Goal: Task Accomplishment & Management: Use online tool/utility

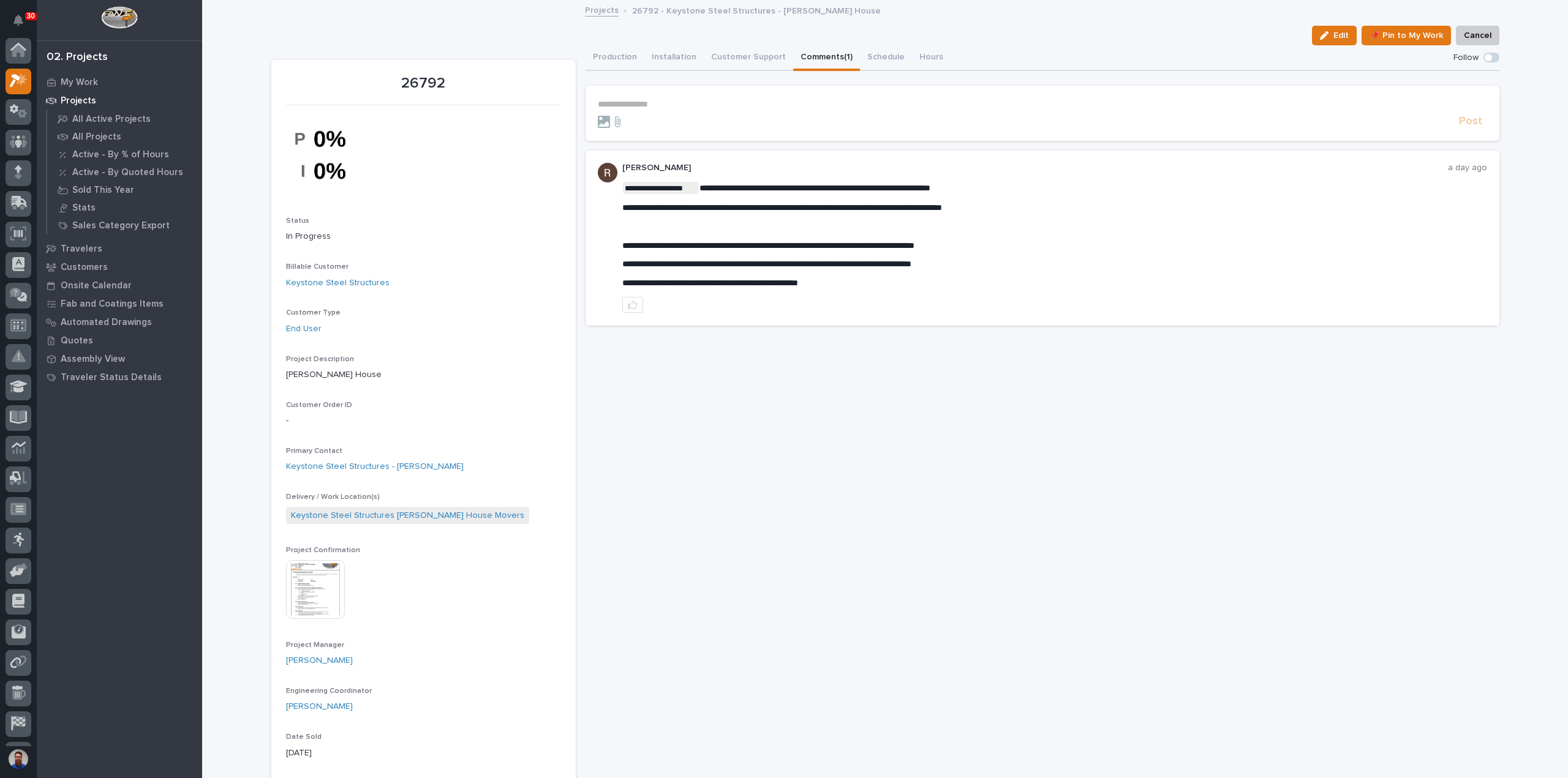
scroll to position [30, 0]
drag, startPoint x: 663, startPoint y: 207, endPoint x: 762, endPoint y: 211, distance: 99.1
click at [763, 211] on span "**********" at bounding box center [782, 207] width 319 height 9
click at [309, 591] on img at bounding box center [316, 589] width 59 height 59
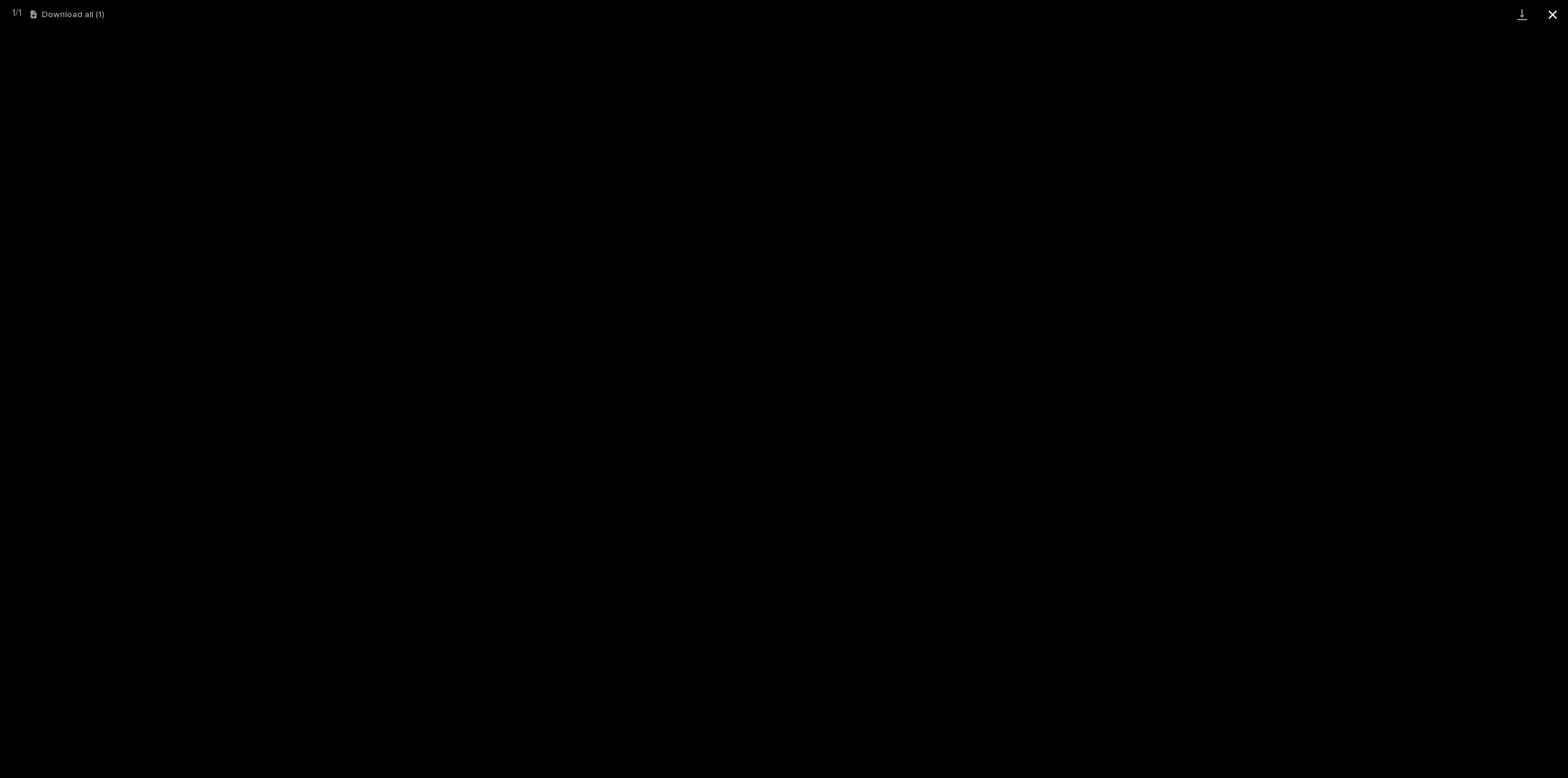
click at [1549, 15] on button "Close gallery" at bounding box center [1552, 14] width 30 height 29
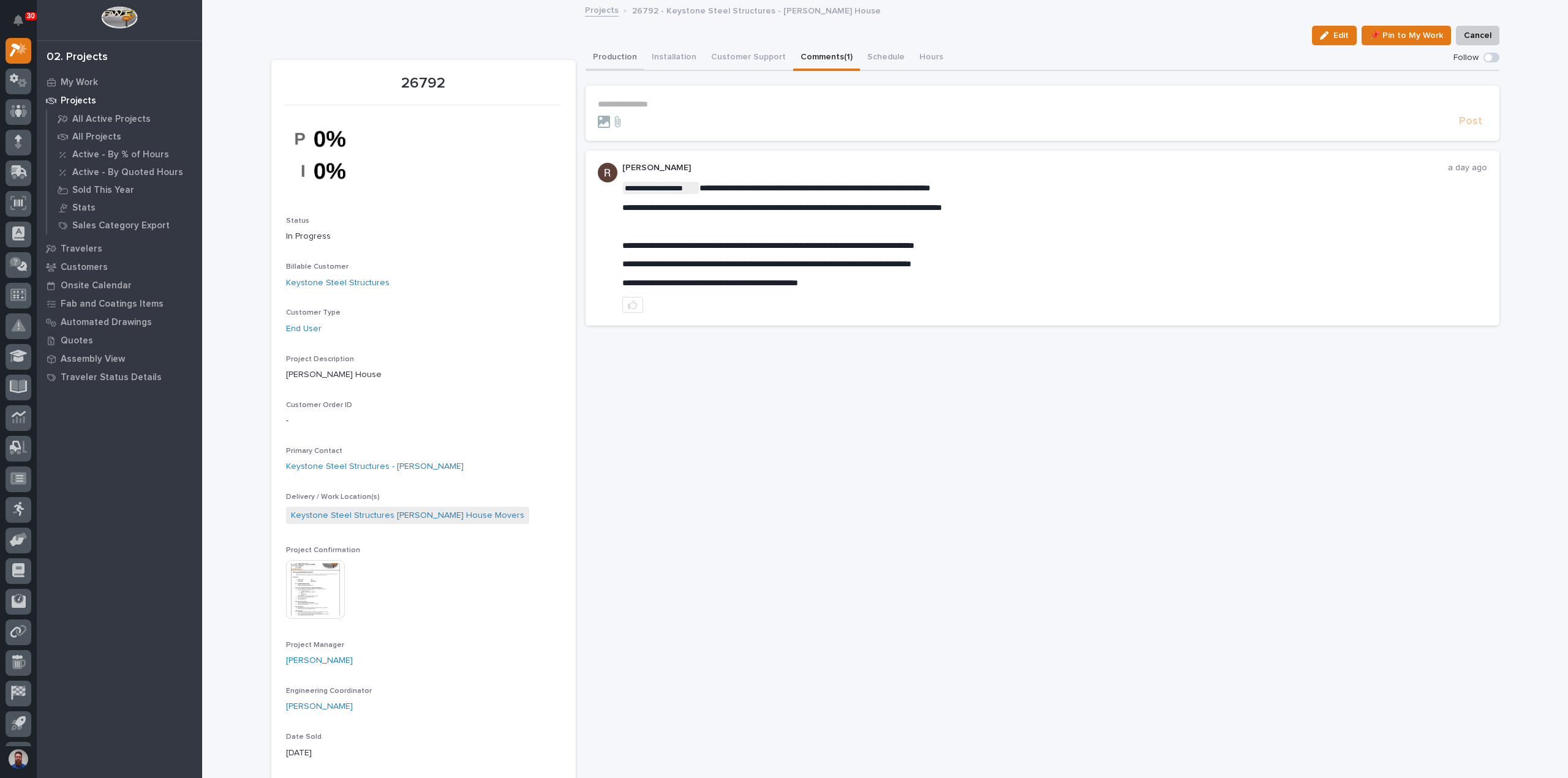
click at [627, 58] on button "Production" at bounding box center [615, 58] width 59 height 26
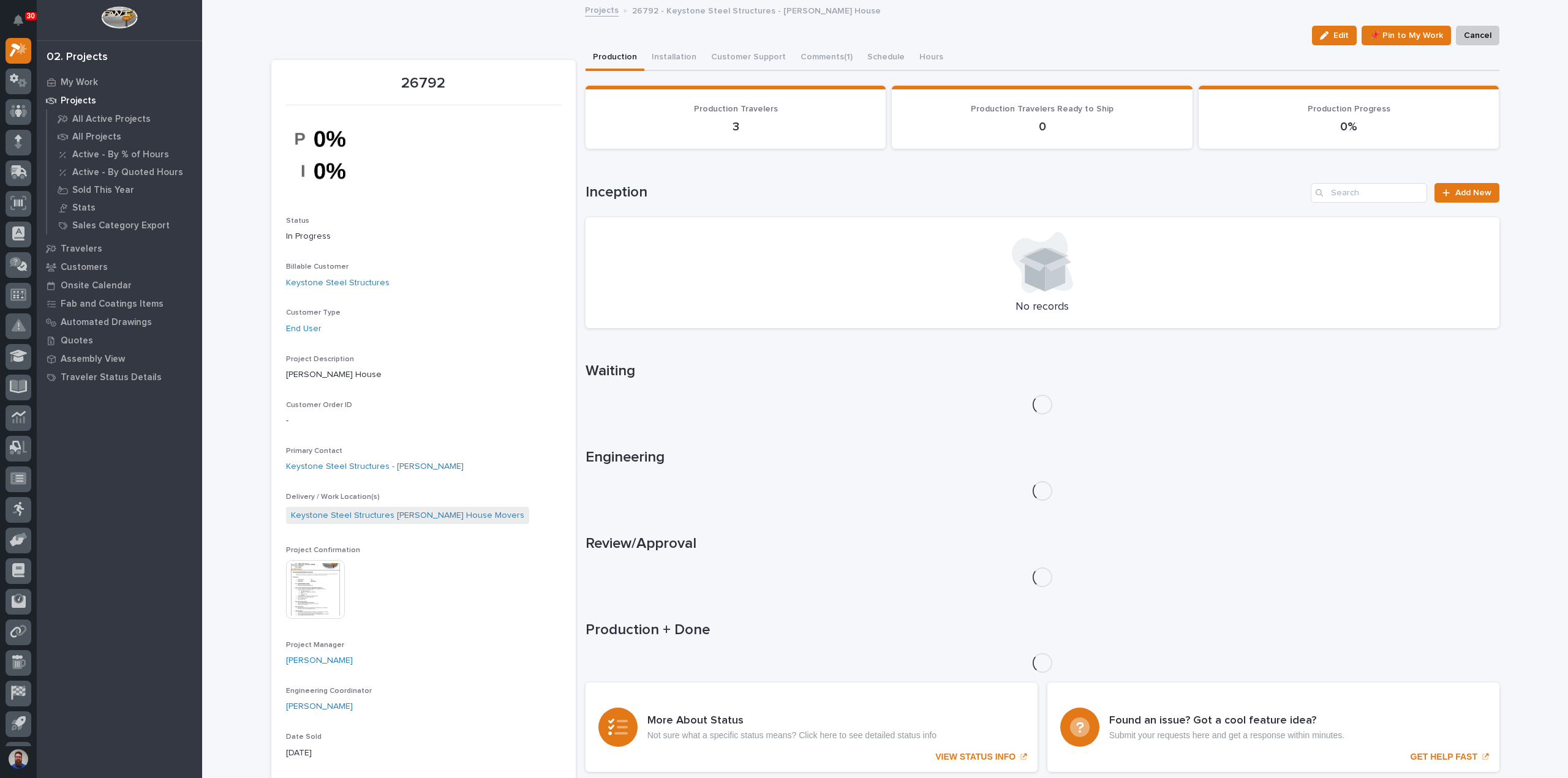
click at [323, 579] on img at bounding box center [316, 589] width 59 height 59
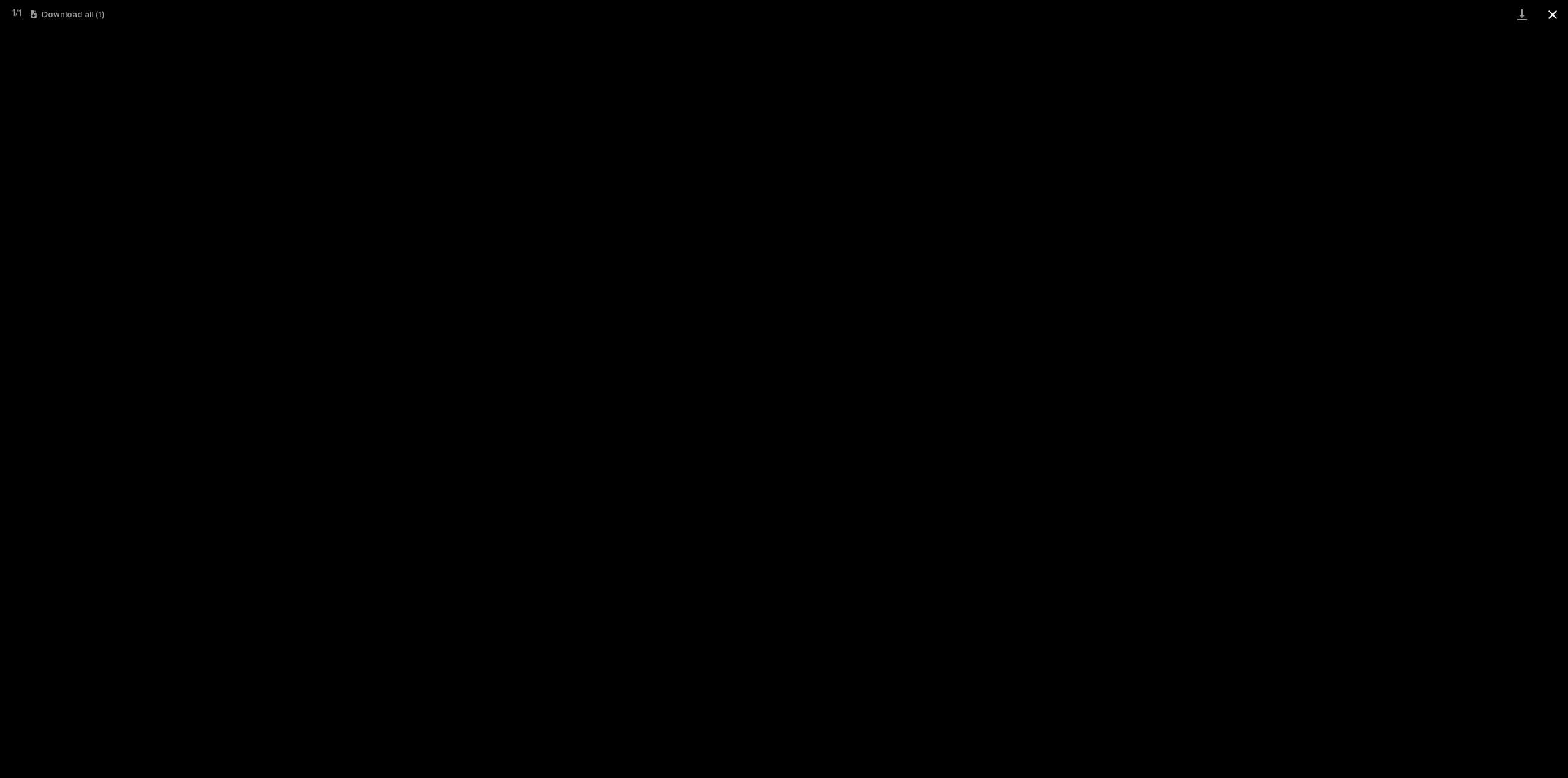
drag, startPoint x: 1547, startPoint y: 9, endPoint x: 1560, endPoint y: 22, distance: 18.4
click at [1547, 9] on button "Close gallery" at bounding box center [1552, 14] width 30 height 29
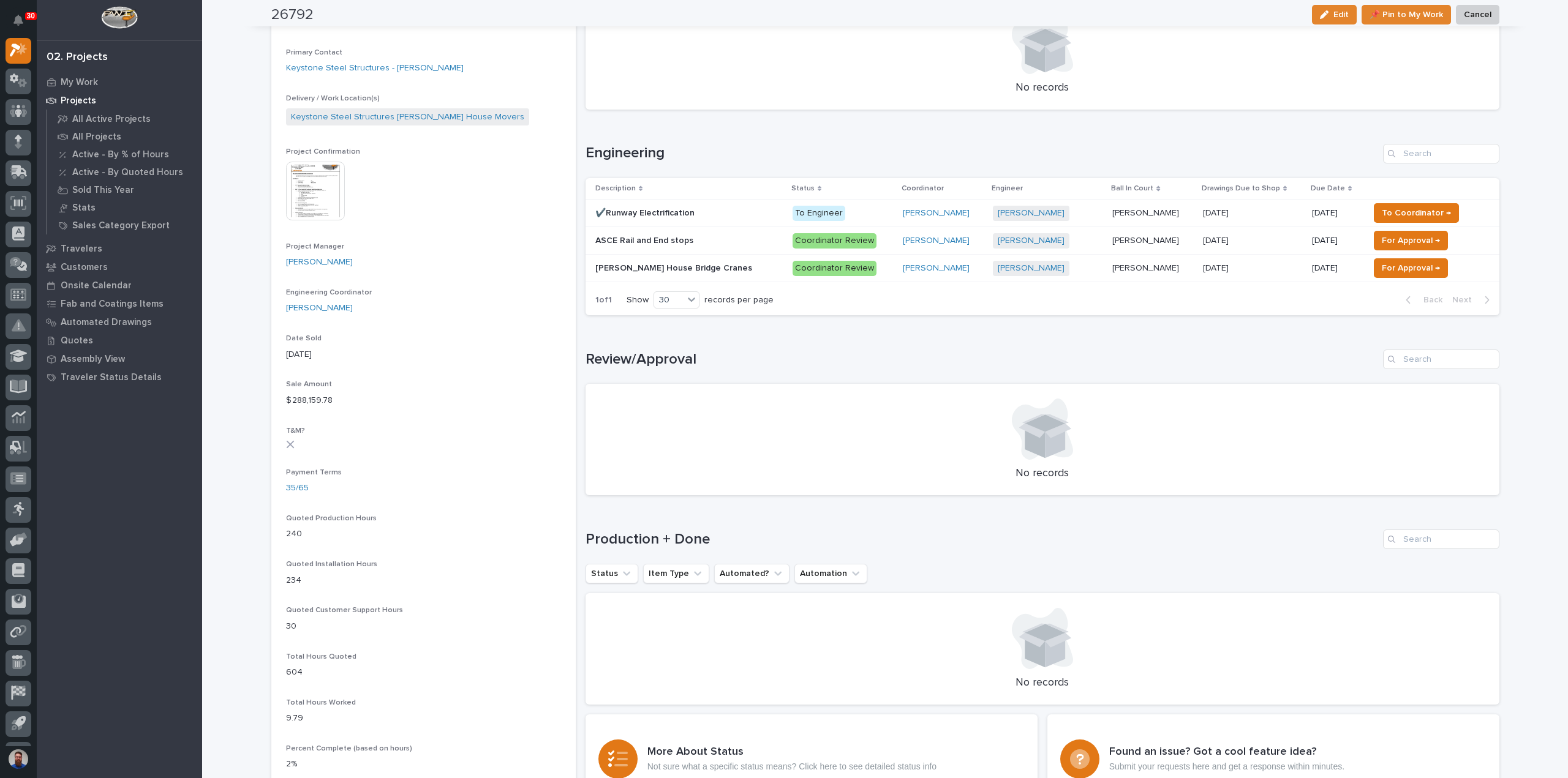
scroll to position [408, 0]
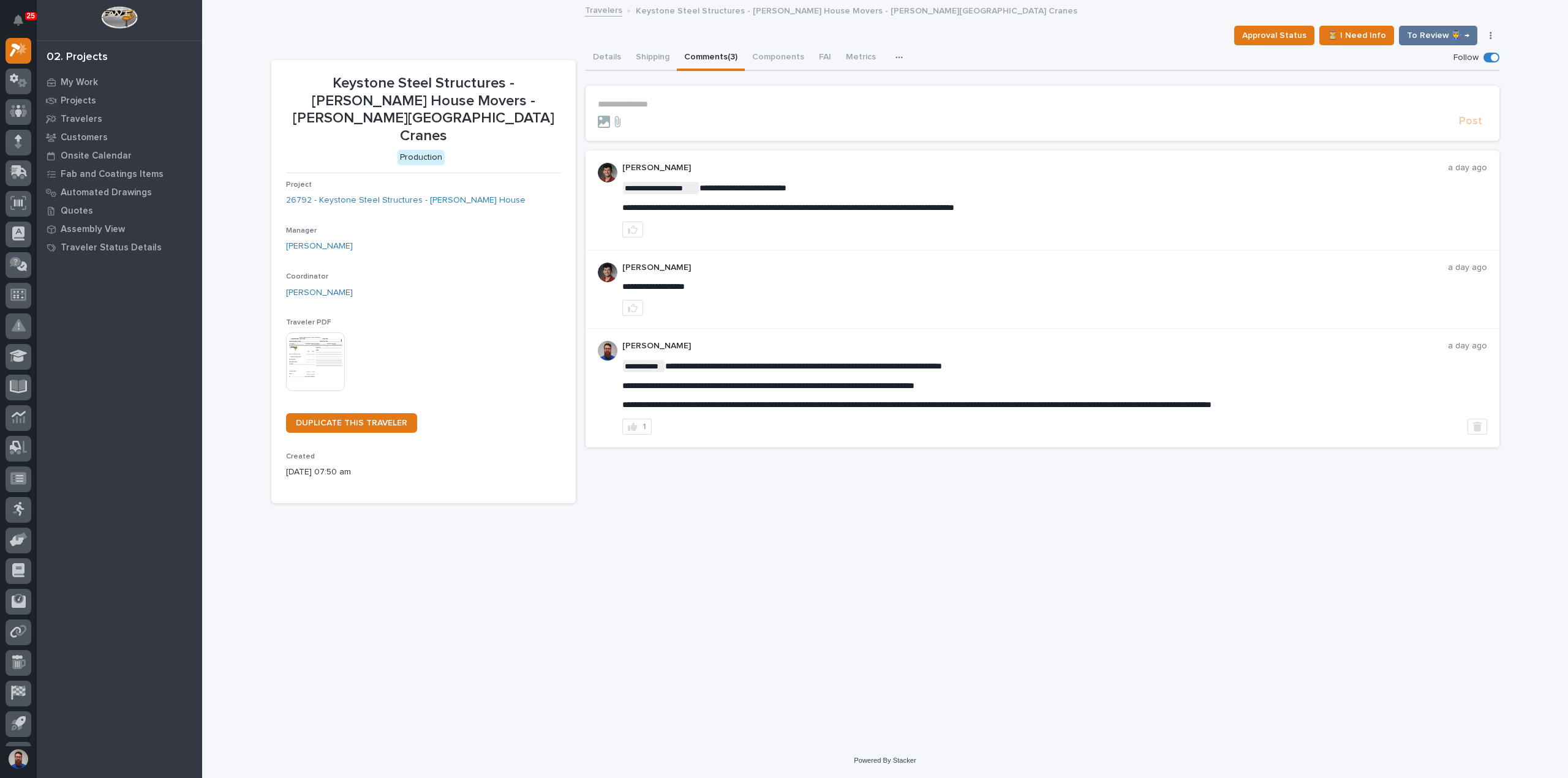
click at [663, 102] on p "**********" at bounding box center [1042, 105] width 889 height 11
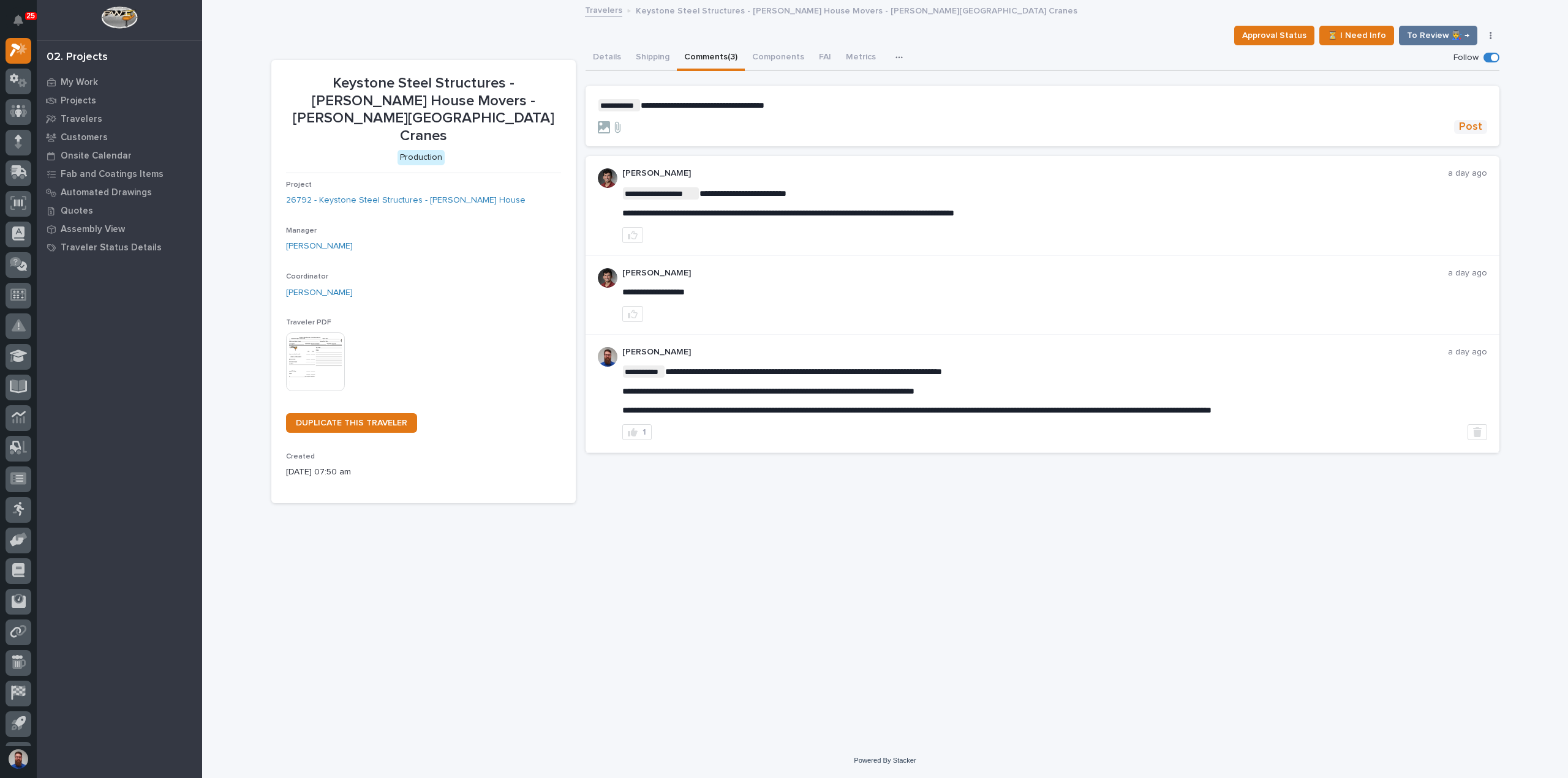
click at [1471, 122] on span "Post" at bounding box center [1471, 127] width 23 height 14
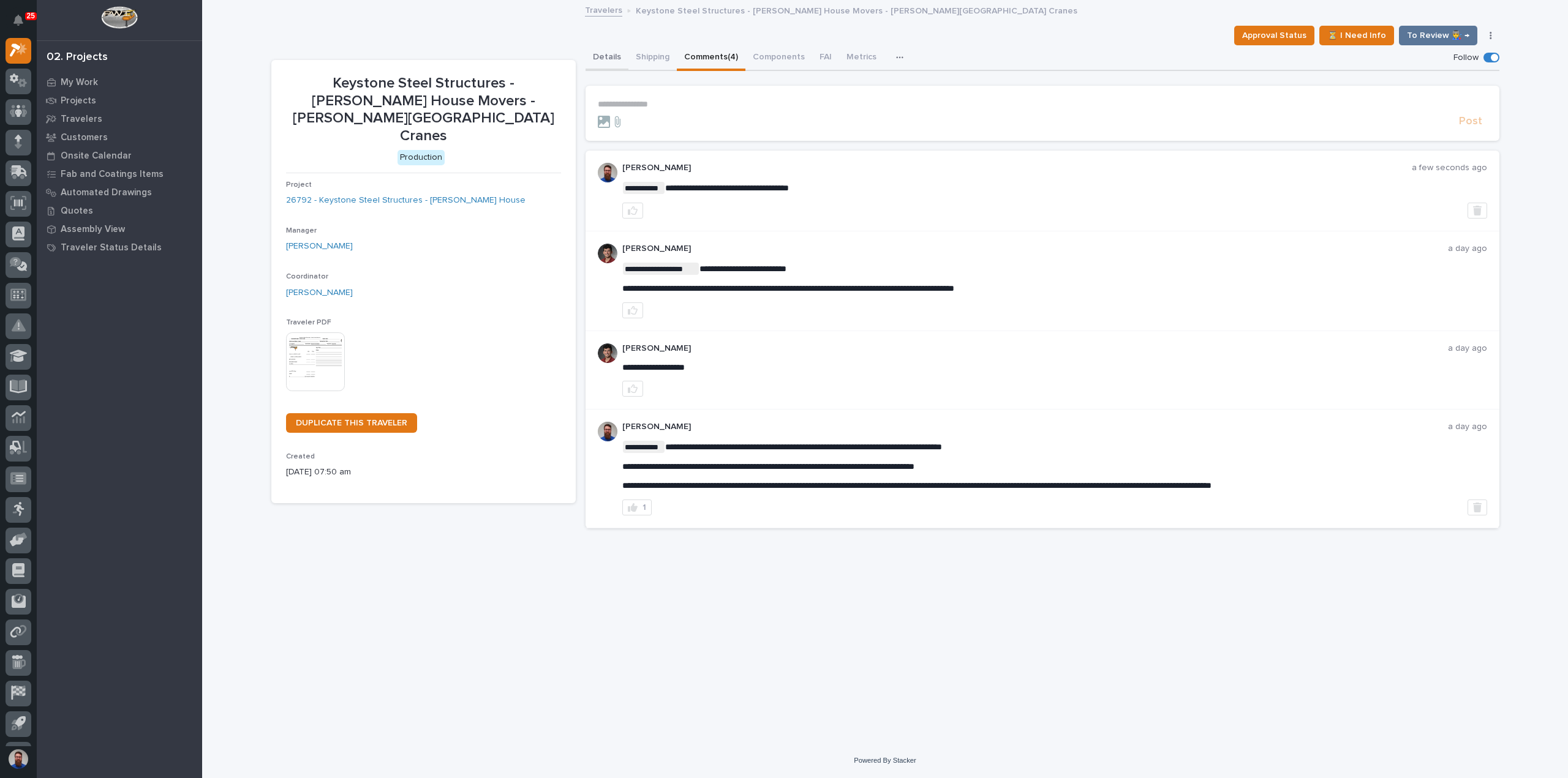
click at [608, 57] on button "Details" at bounding box center [607, 58] width 43 height 26
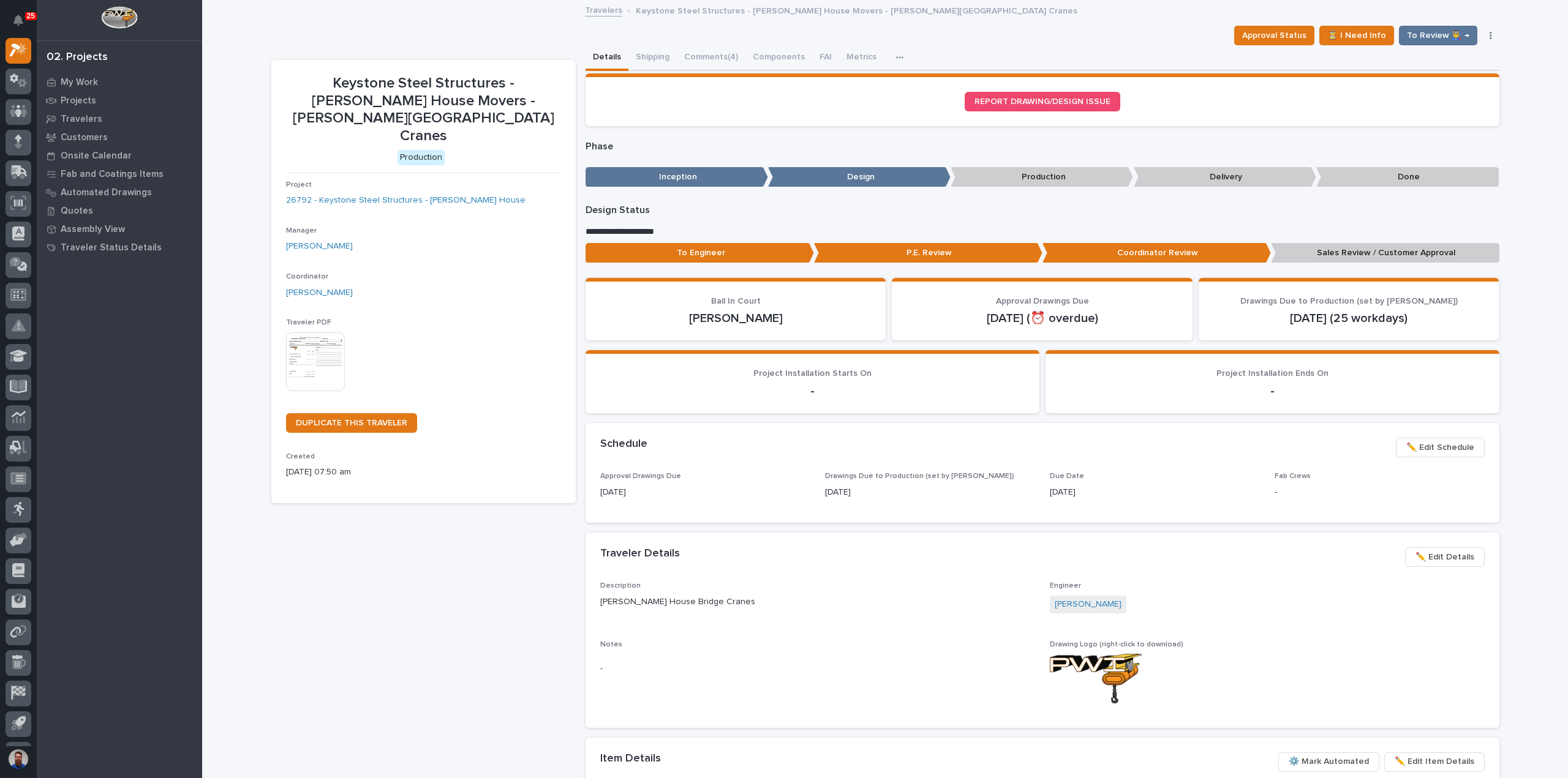
click at [674, 257] on p "To Engineer" at bounding box center [699, 253] width 228 height 21
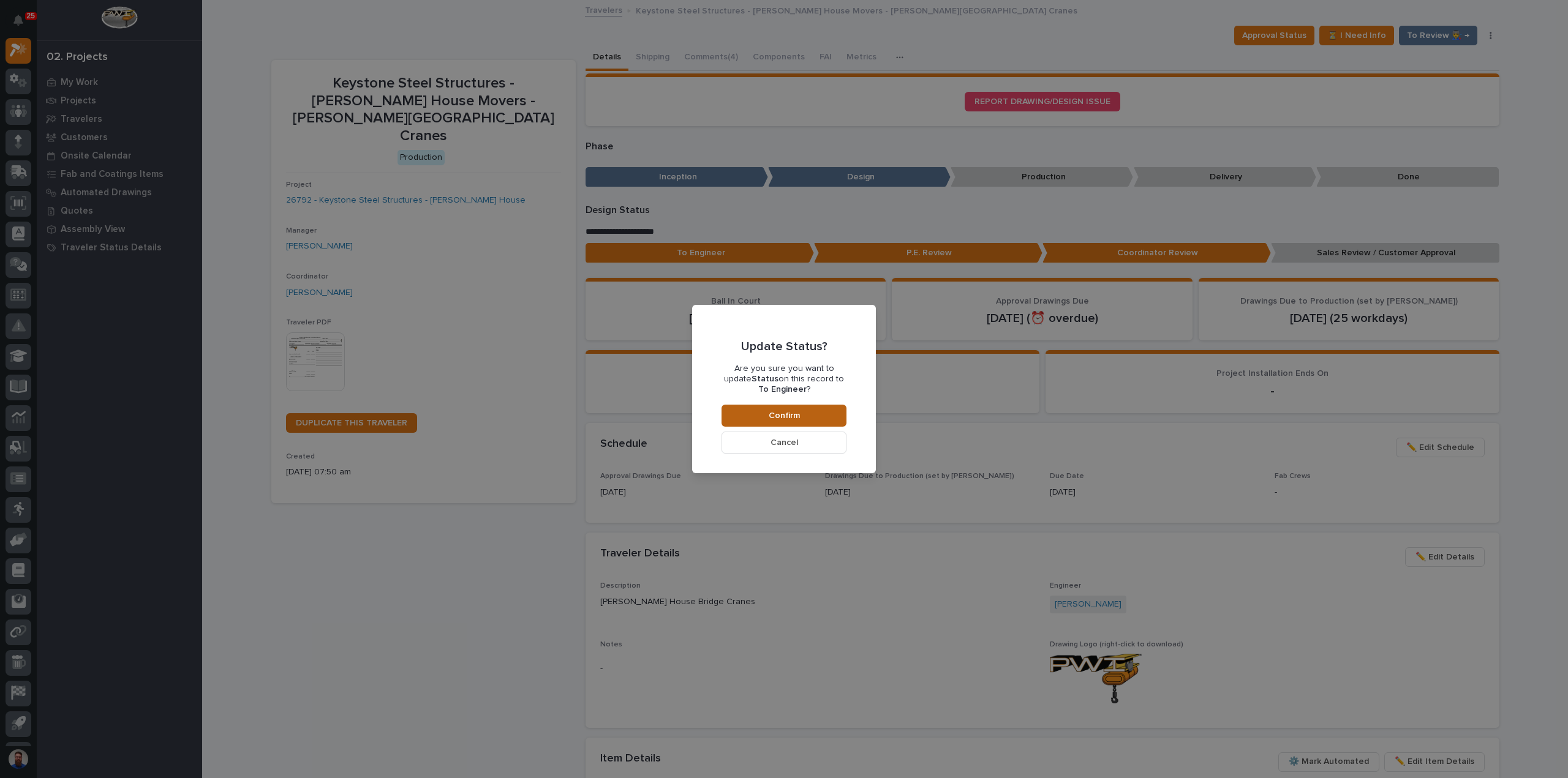
click at [772, 417] on span "Confirm" at bounding box center [784, 416] width 31 height 11
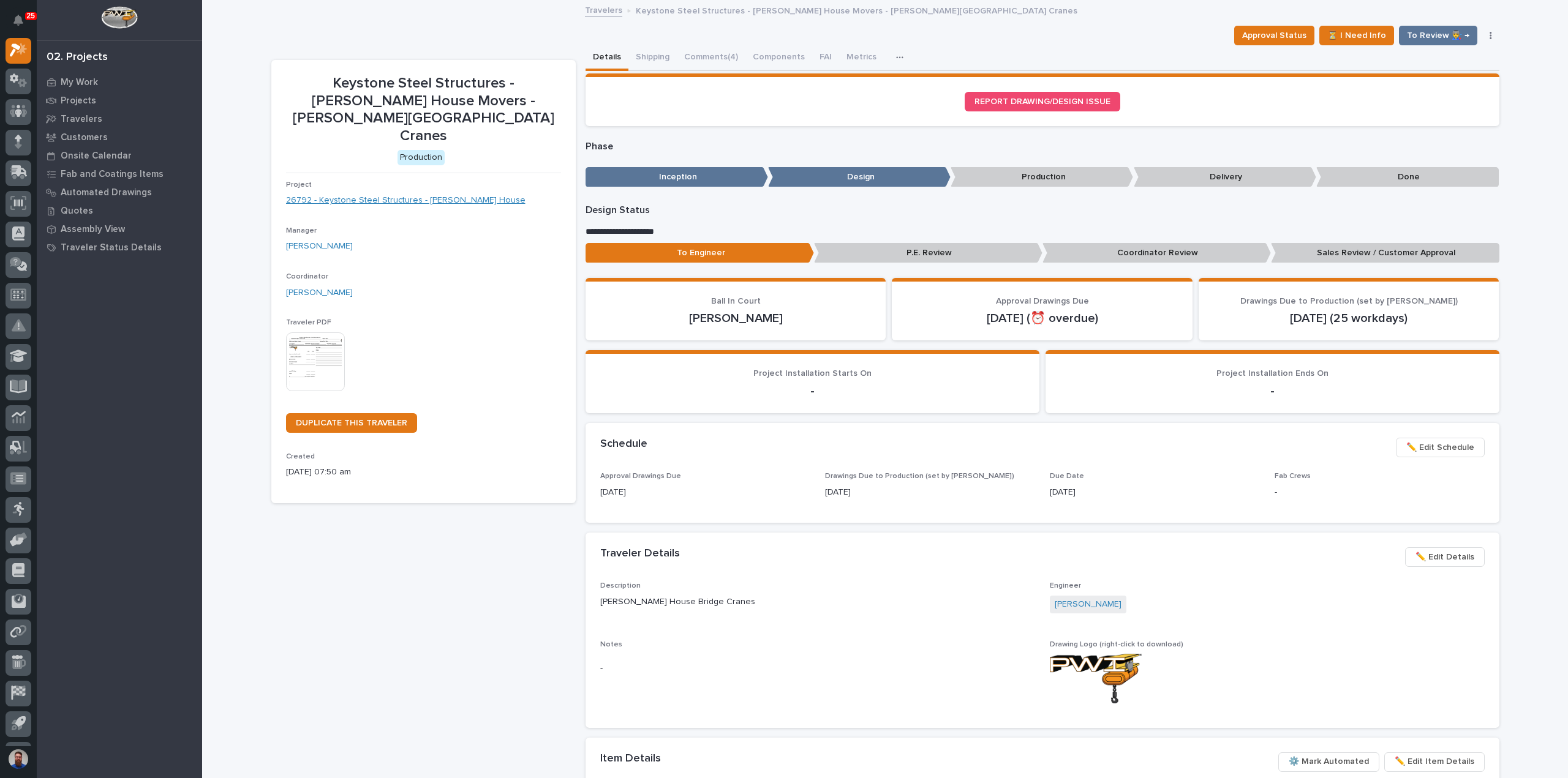
click at [436, 194] on link "26792 - Keystone Steel Structures - Wolfe House" at bounding box center [406, 200] width 240 height 13
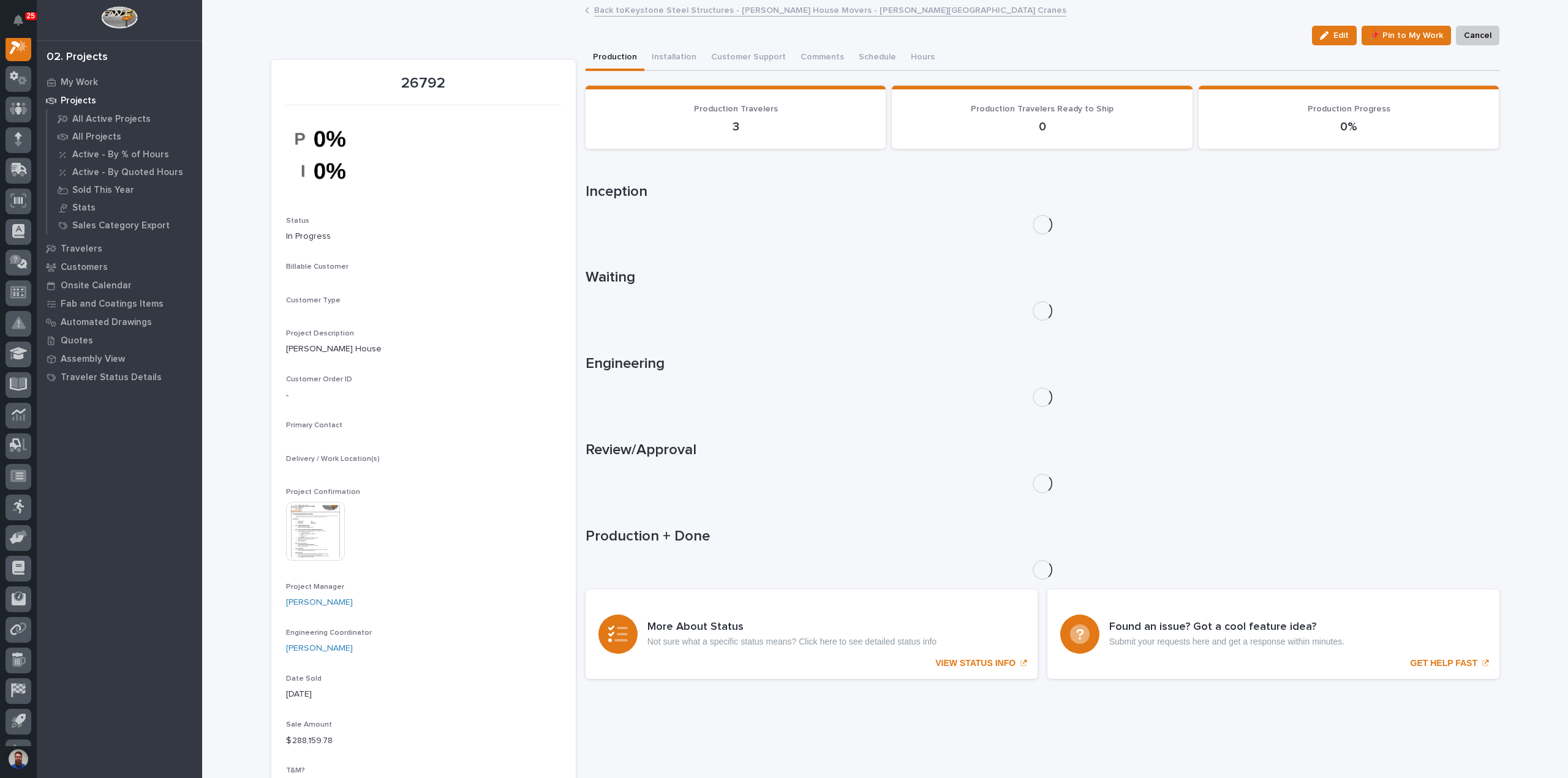
scroll to position [30, 0]
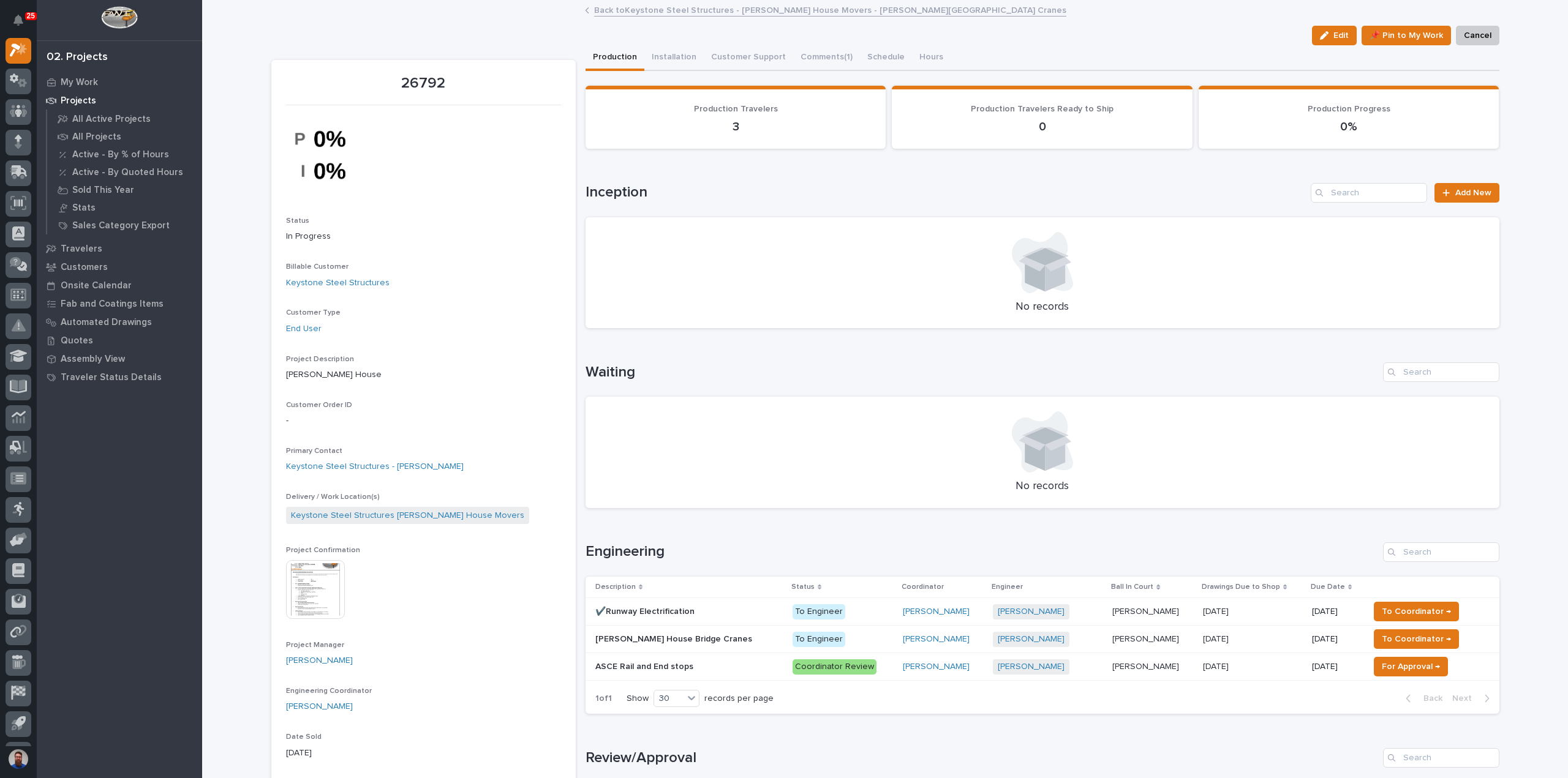
click at [664, 663] on p "ASCE Rail and End stops" at bounding box center [645, 665] width 100 height 13
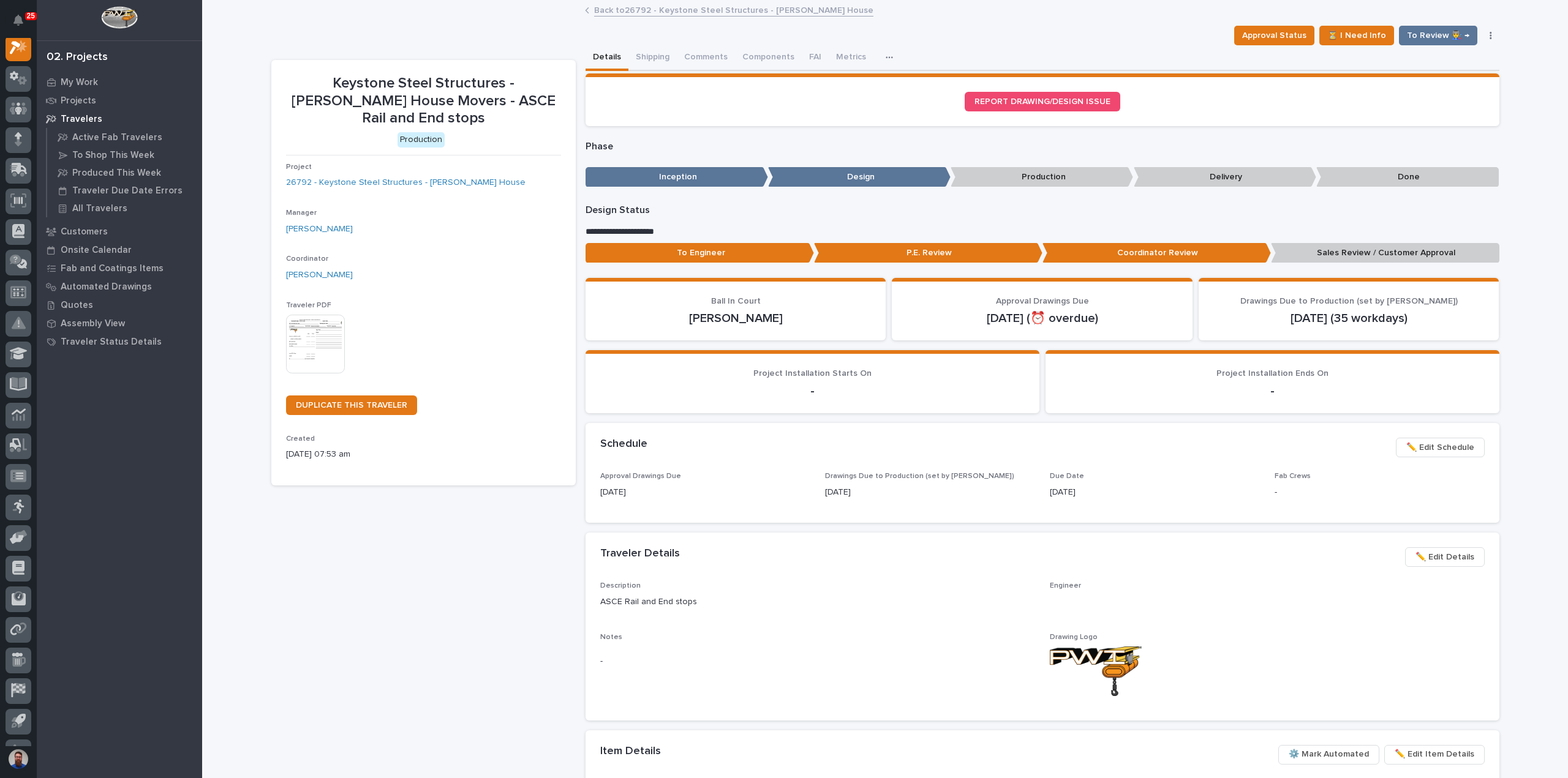
scroll to position [30, 0]
click at [699, 250] on p "To Engineer" at bounding box center [699, 253] width 228 height 21
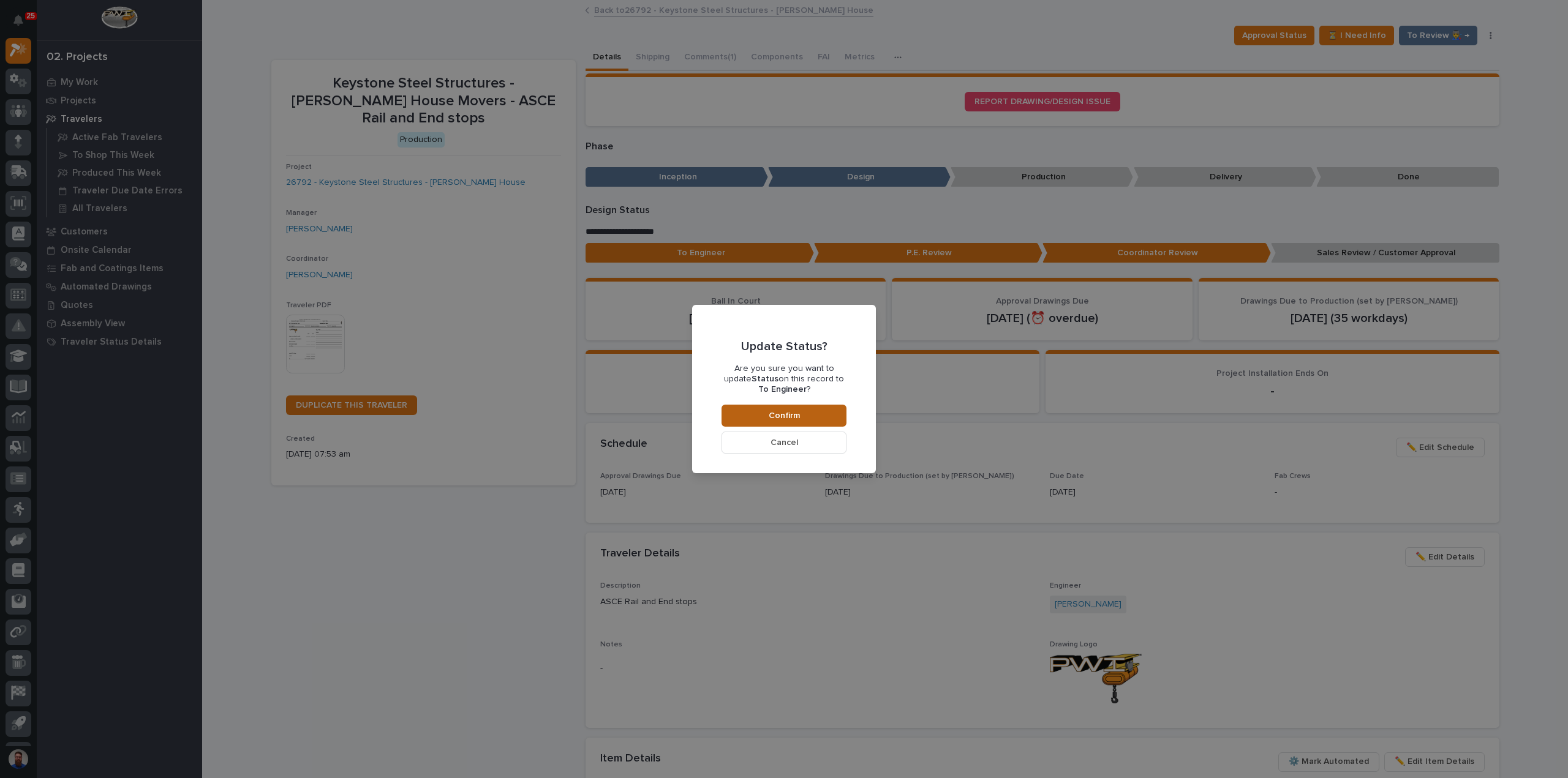
click at [746, 409] on button "Confirm" at bounding box center [784, 416] width 125 height 22
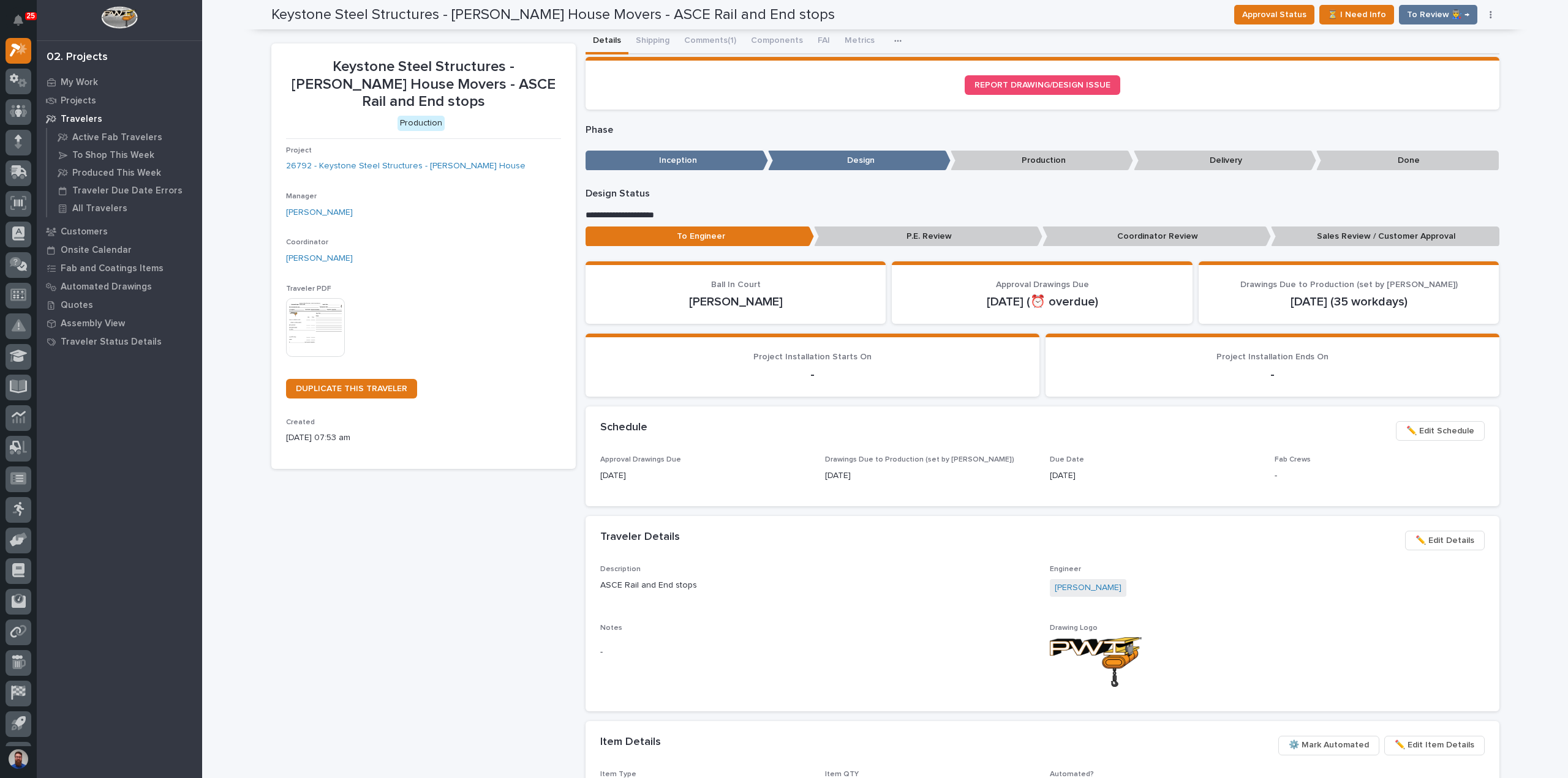
scroll to position [0, 0]
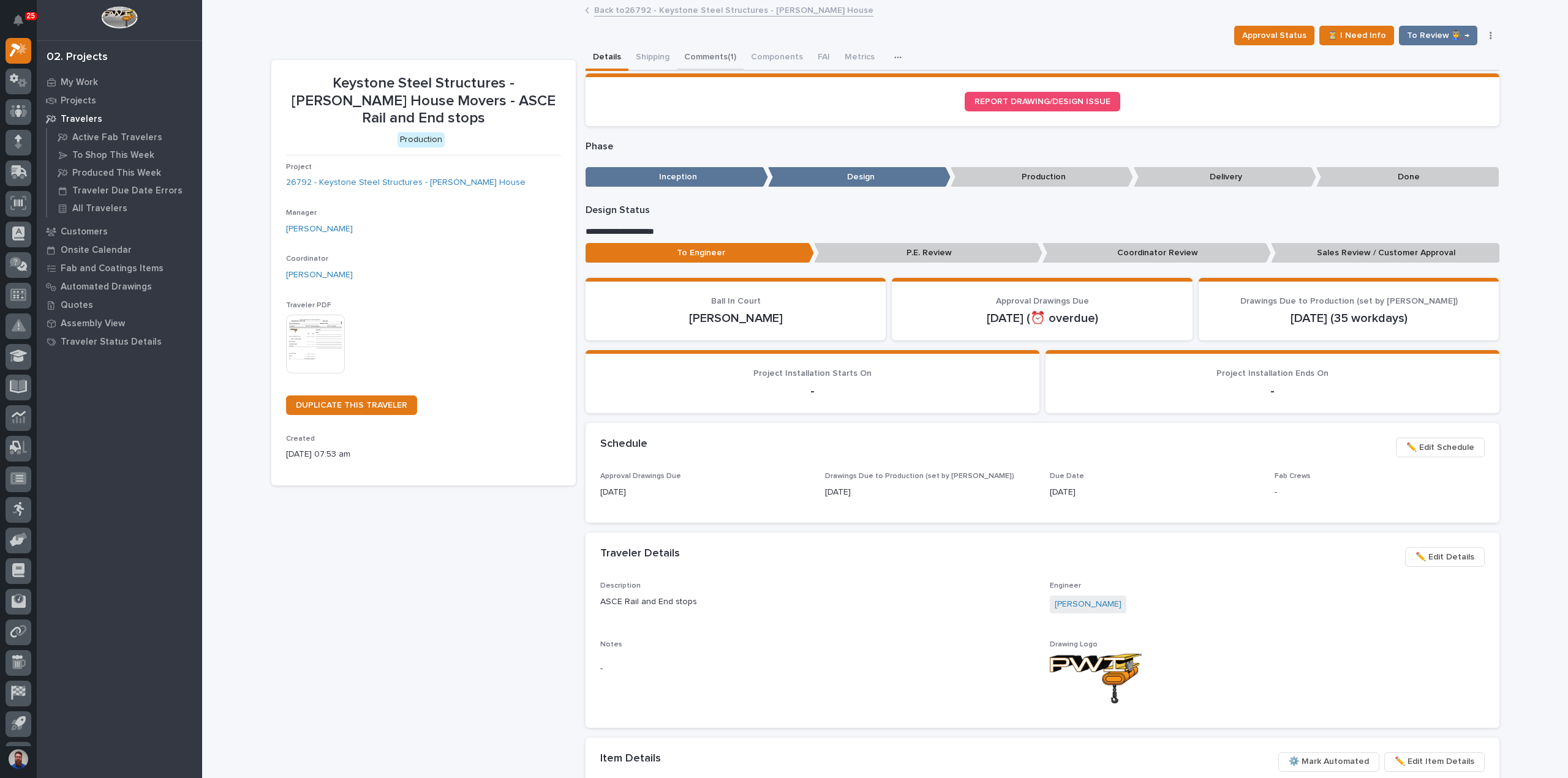
click at [684, 64] on button "Comments (1)" at bounding box center [710, 58] width 67 height 26
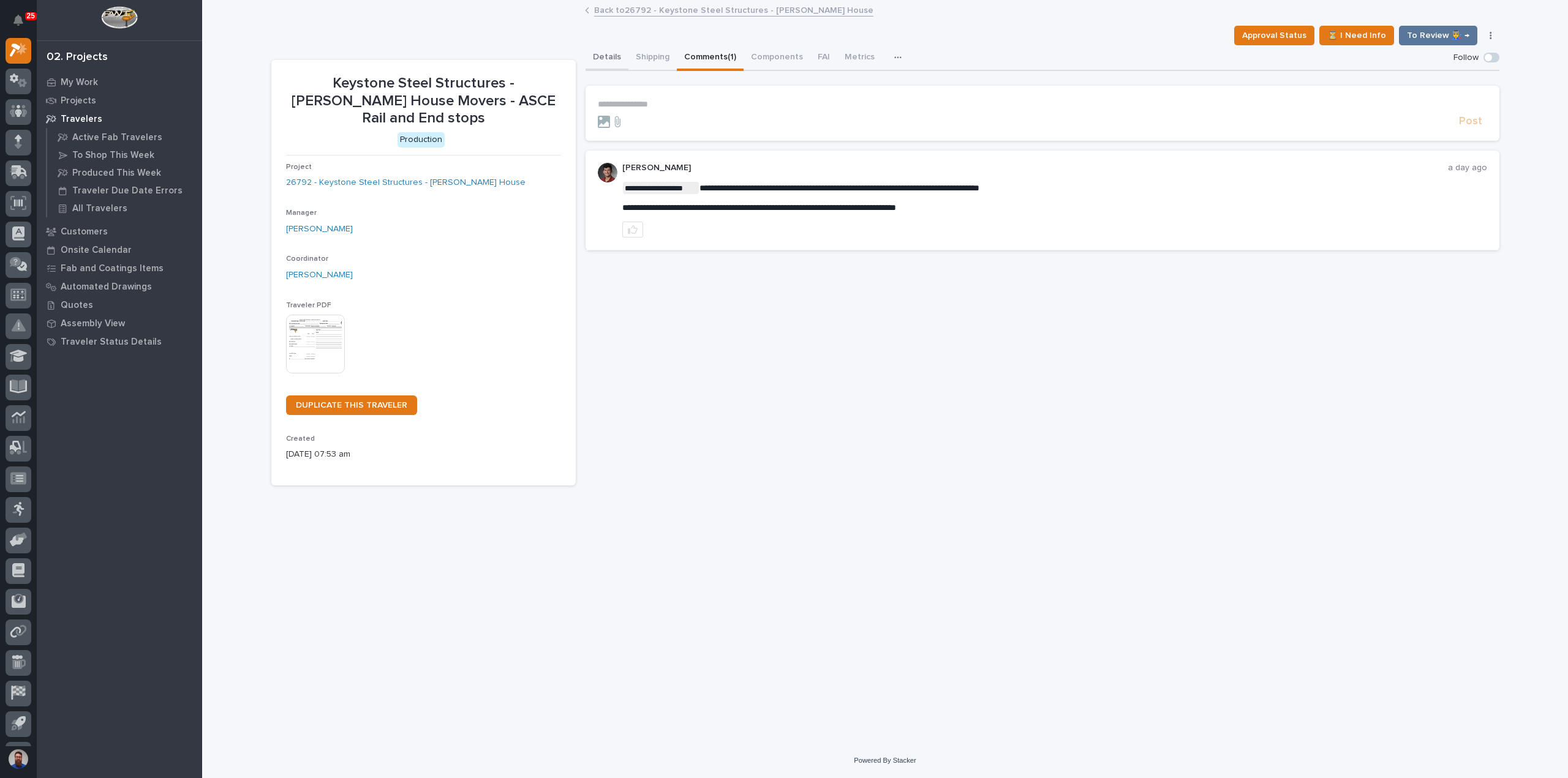
click at [602, 60] on button "Details" at bounding box center [607, 58] width 43 height 26
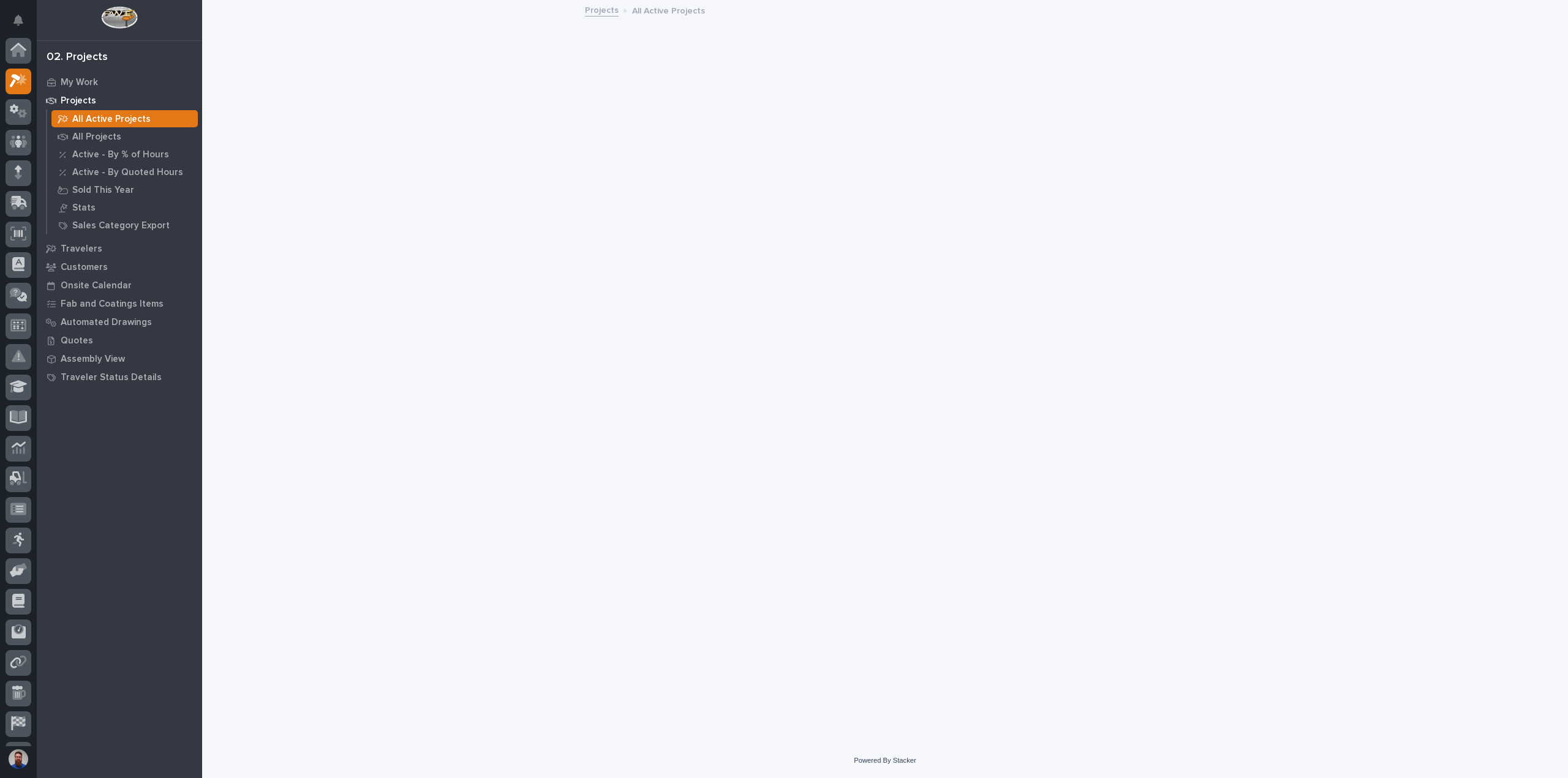
scroll to position [30, 0]
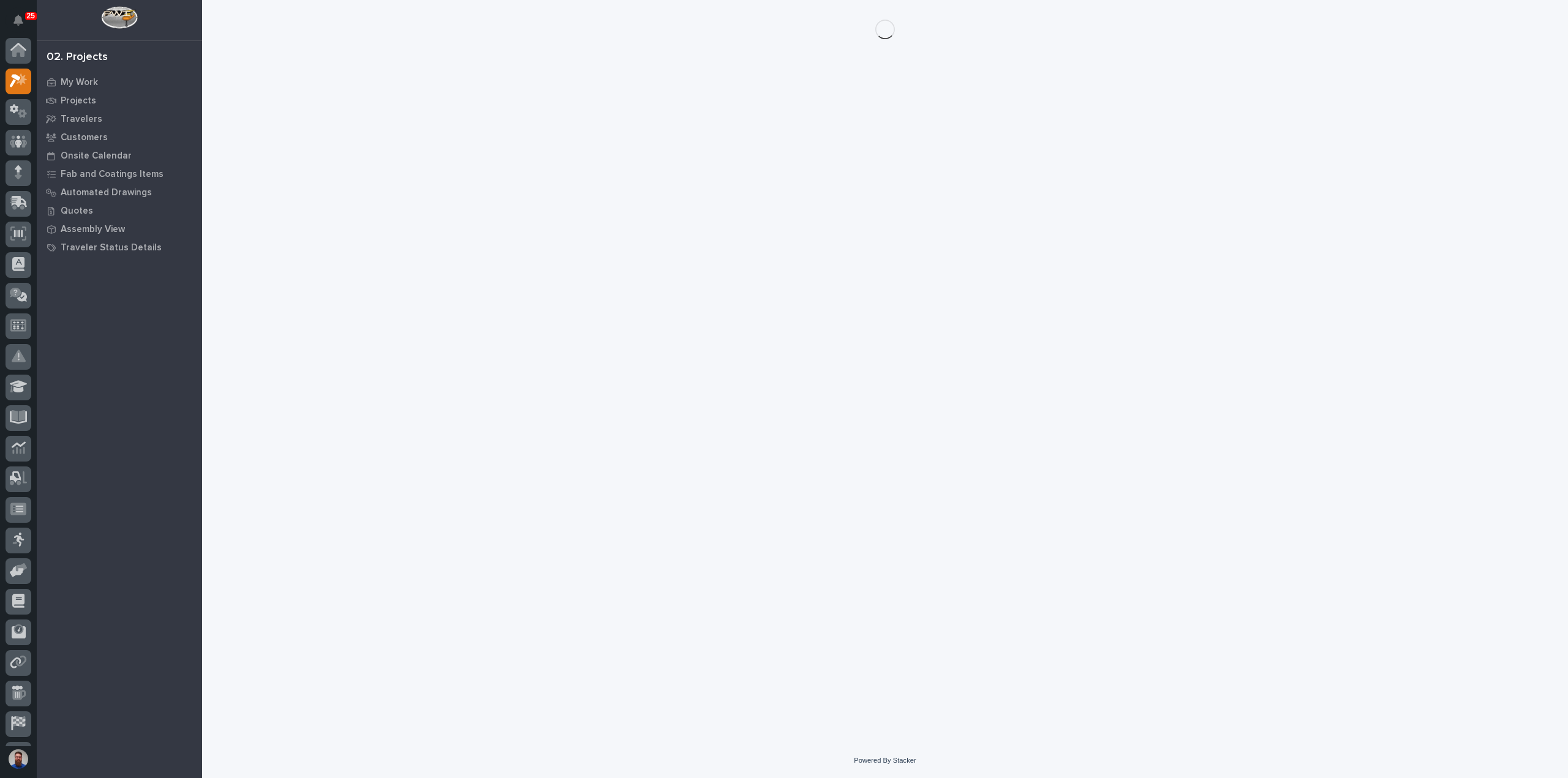
scroll to position [30, 0]
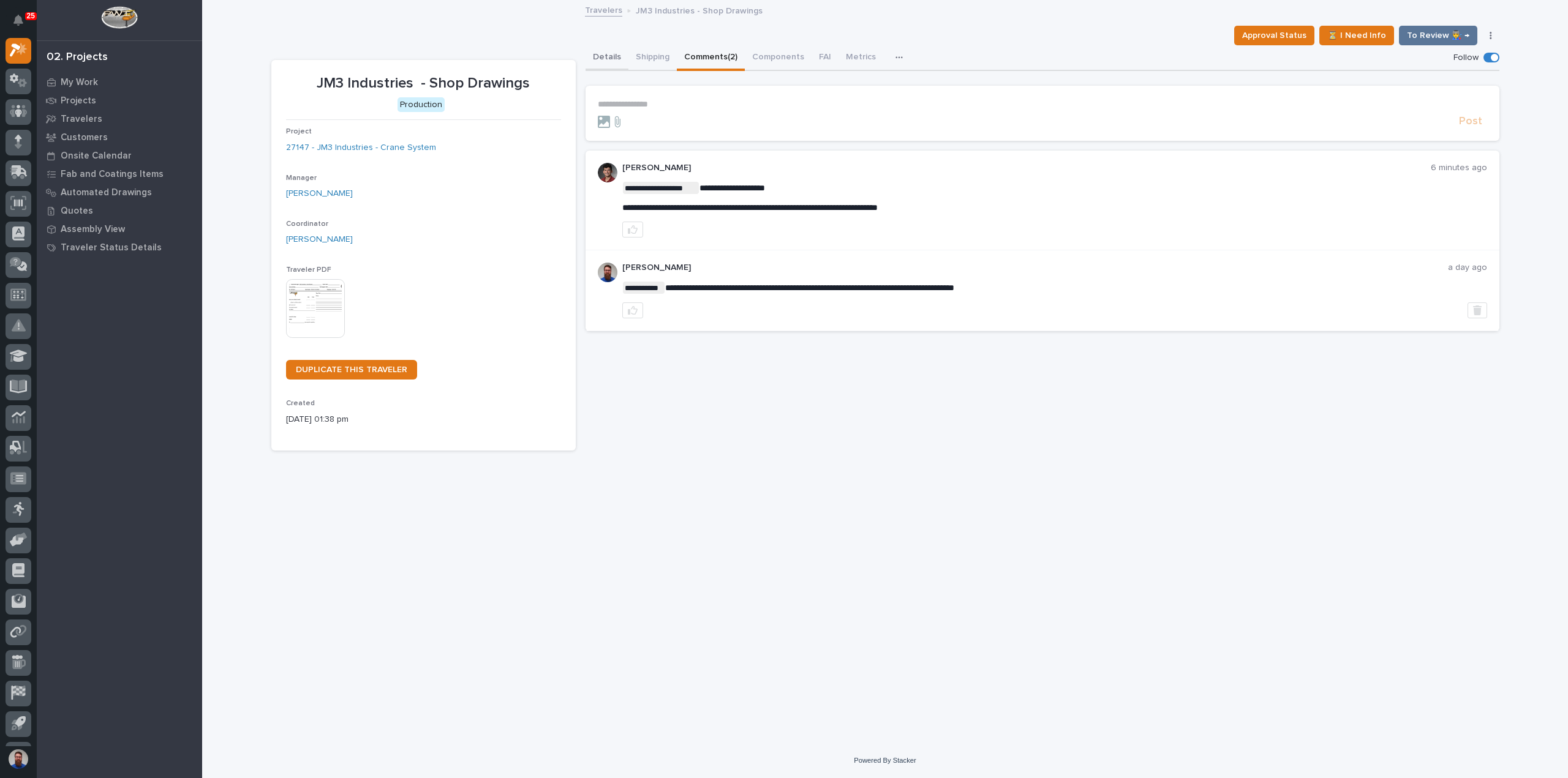
click at [599, 58] on button "Details" at bounding box center [607, 58] width 43 height 26
